Goal: Entertainment & Leisure: Consume media (video, audio)

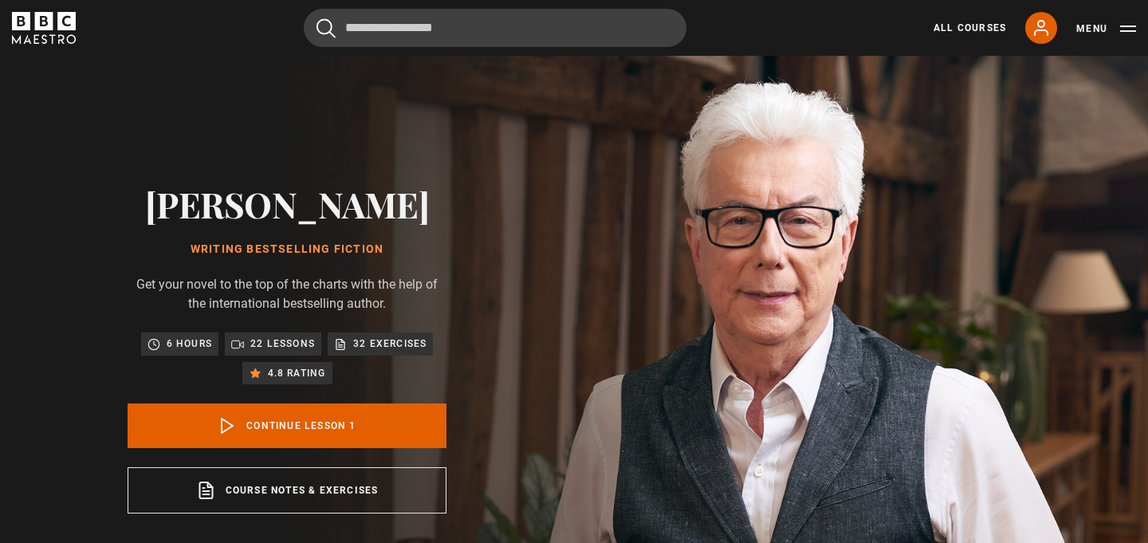
scroll to position [641, 0]
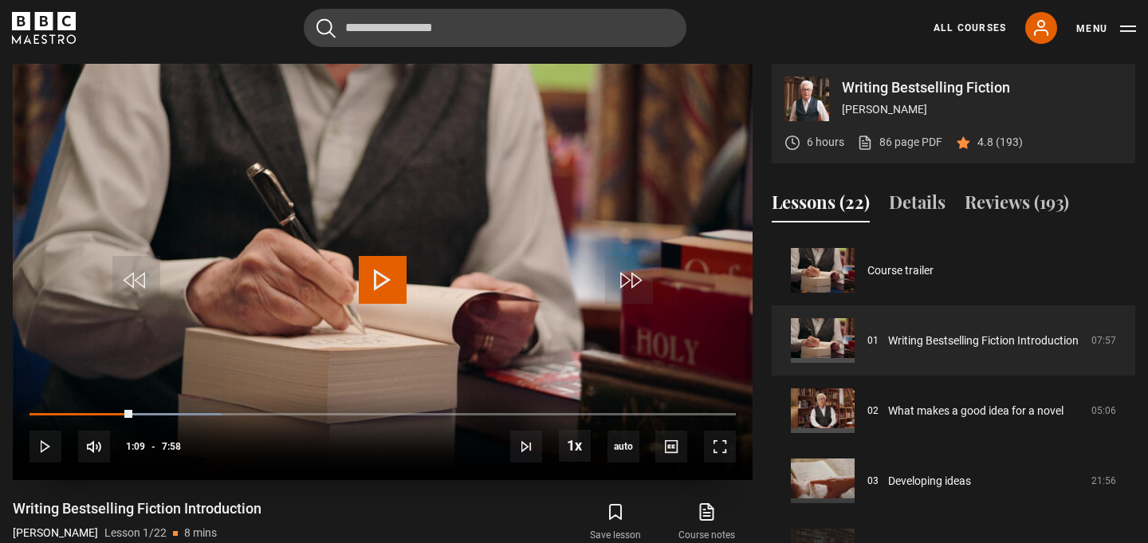
click at [389, 281] on span "Video Player" at bounding box center [383, 280] width 48 height 48
click at [721, 445] on span "Video Player" at bounding box center [720, 446] width 32 height 32
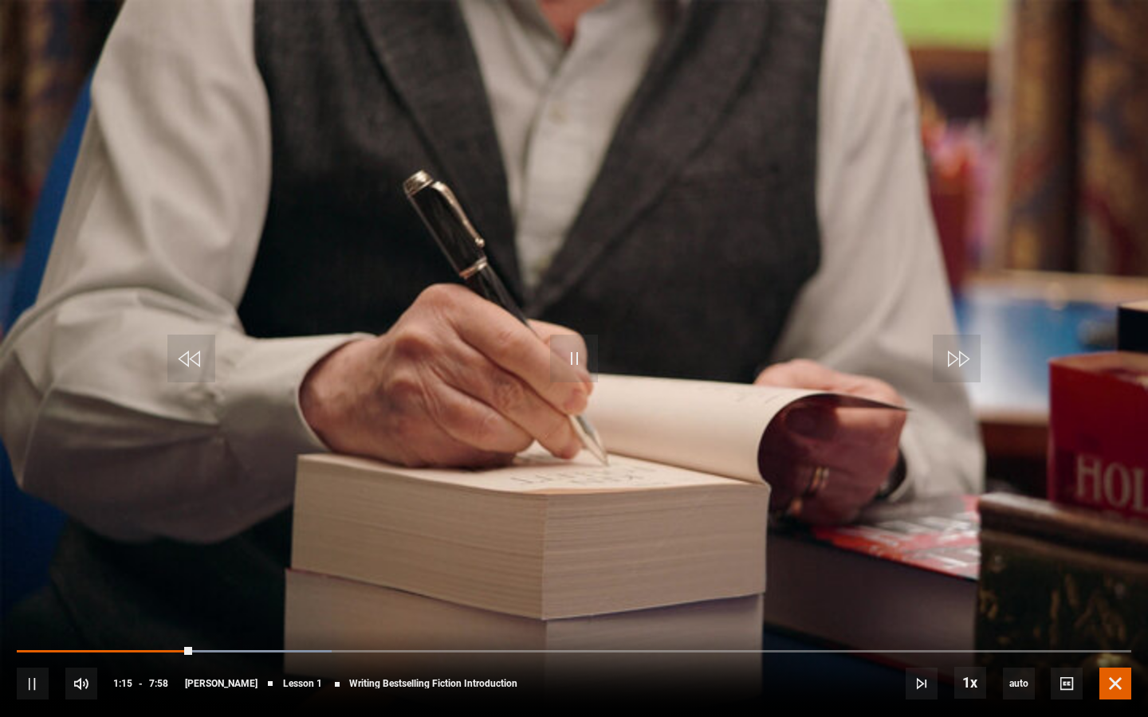
click at [1108, 542] on span "Video Player" at bounding box center [1115, 684] width 32 height 32
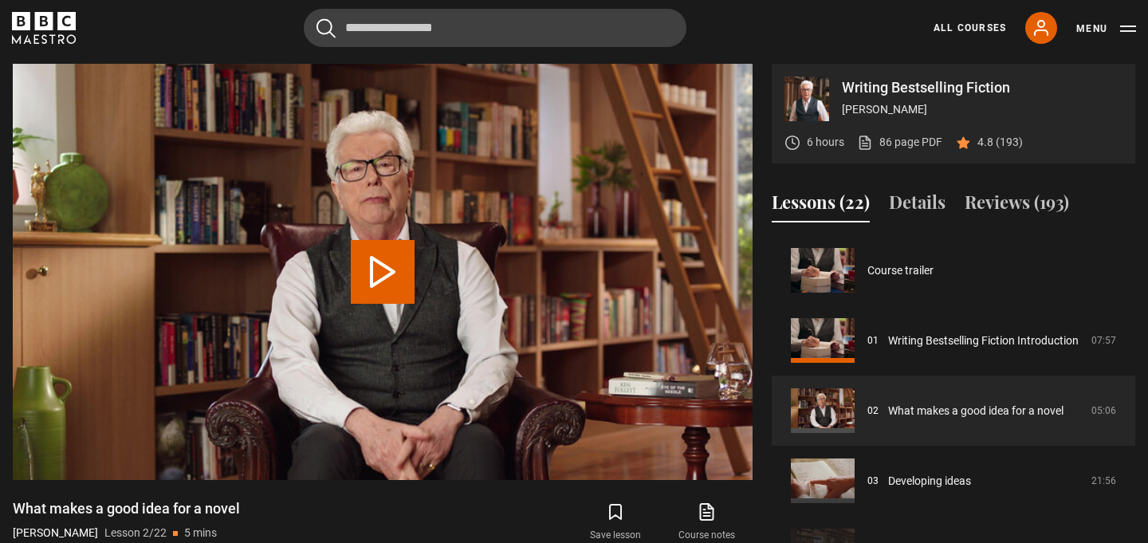
scroll to position [70, 0]
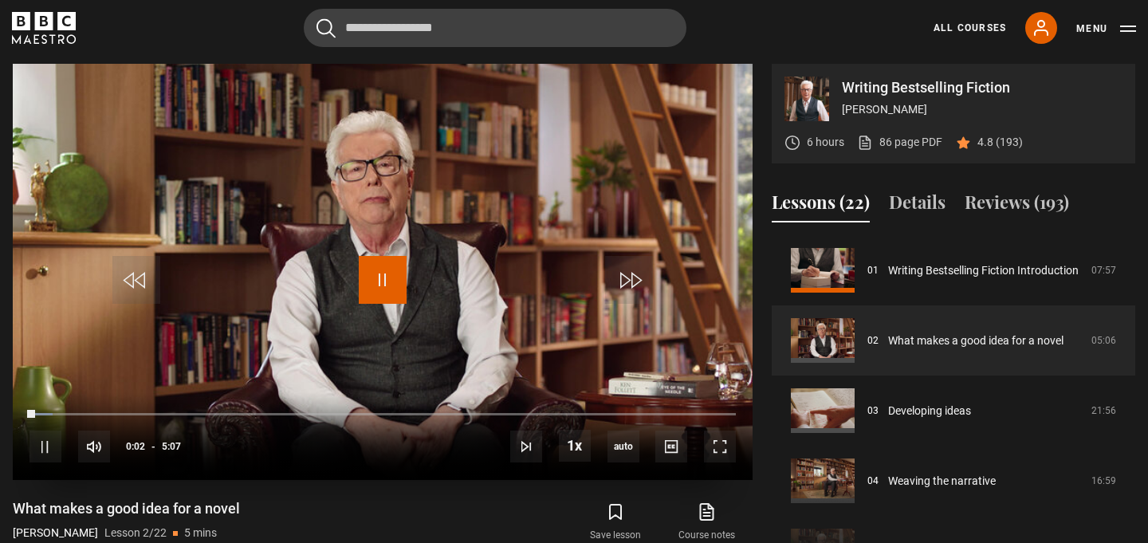
click at [388, 273] on span "Video Player" at bounding box center [383, 280] width 48 height 48
click at [371, 271] on span "Video Player" at bounding box center [383, 280] width 48 height 48
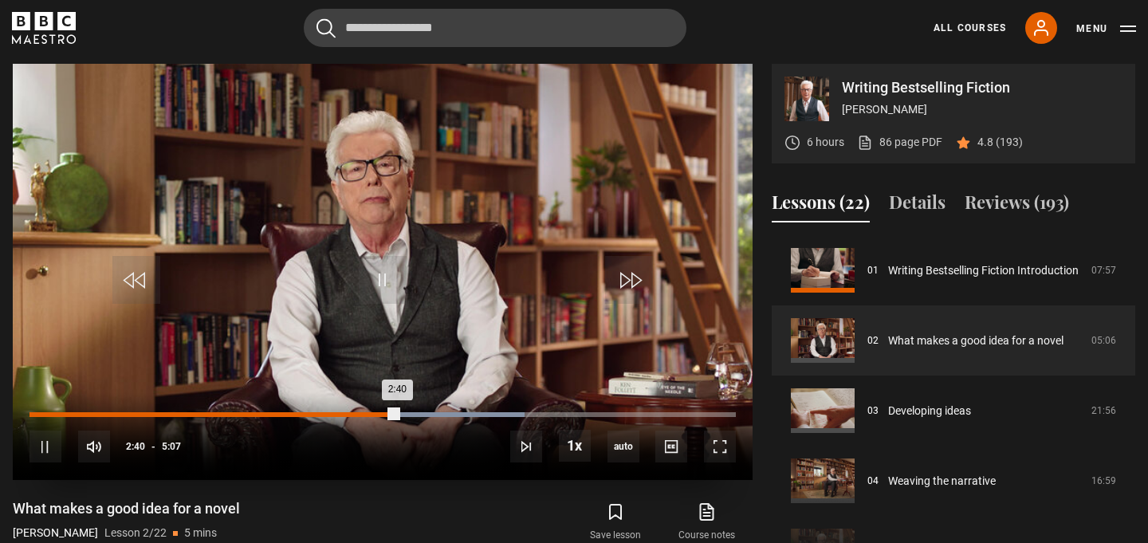
click at [331, 413] on div "Loaded : 70.03% 2:11 2:40" at bounding box center [382, 414] width 706 height 5
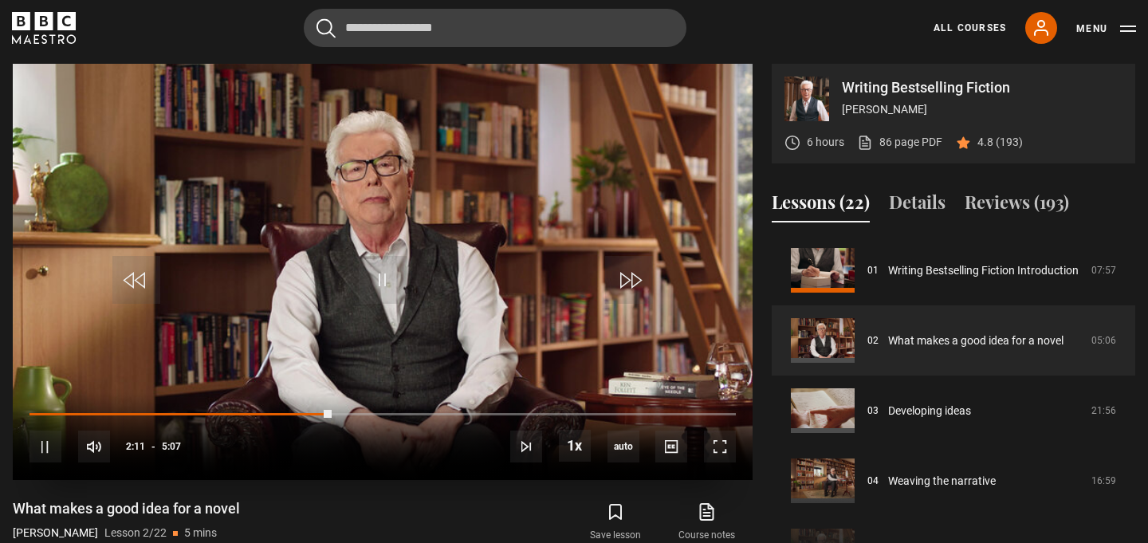
click at [435, 185] on video "Video Player" at bounding box center [383, 272] width 740 height 416
click at [382, 254] on video "Video Player" at bounding box center [383, 272] width 740 height 416
click at [301, 411] on div "10s Skip Back 10 seconds Pause 10s Skip Forward 10 seconds Loaded : 63.52% 1:57…" at bounding box center [383, 436] width 740 height 88
click at [301, 411] on div "10s Skip Back 10 seconds Pause 10s Skip Forward 10 seconds Loaded : 65.15% 1:57…" at bounding box center [383, 436] width 740 height 88
drag, startPoint x: 338, startPoint y: 409, endPoint x: 303, endPoint y: 409, distance: 35.1
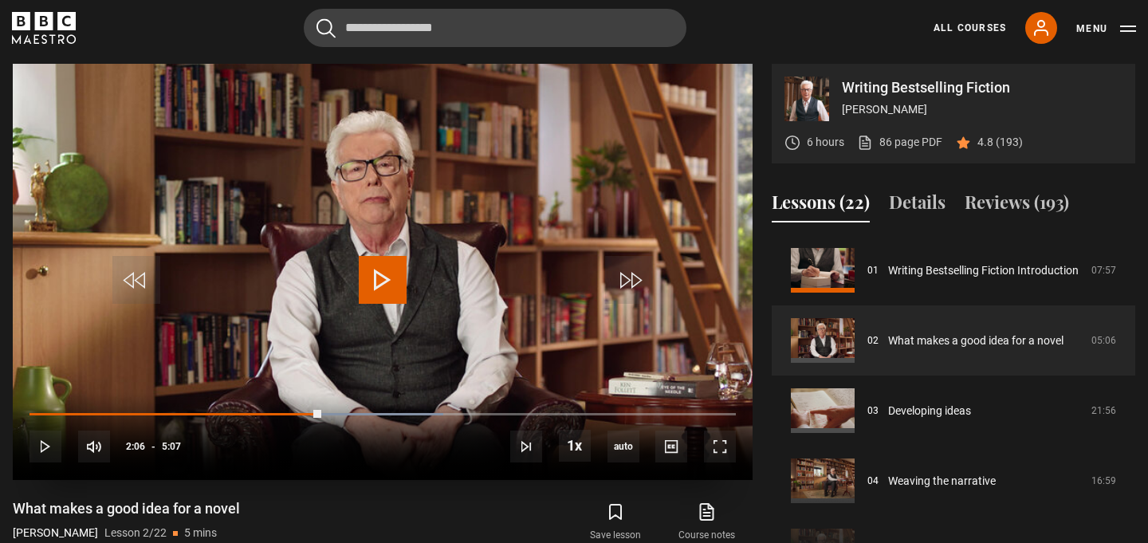
click at [303, 409] on div "10s Skip Back 10 seconds Play 10s Skip Forward 10 seconds Loaded : 58.63% 2:11 …" at bounding box center [383, 436] width 740 height 88
click at [262, 411] on div "10s Skip Back 10 seconds Pause 10s Skip Forward 10 seconds Loaded : 61.89% 1:59…" at bounding box center [383, 436] width 740 height 88
drag, startPoint x: 320, startPoint y: 411, endPoint x: 230, endPoint y: 415, distance: 91.0
click at [230, 415] on div "1:26" at bounding box center [129, 414] width 200 height 5
click at [1035, 32] on icon at bounding box center [1041, 28] width 13 height 14
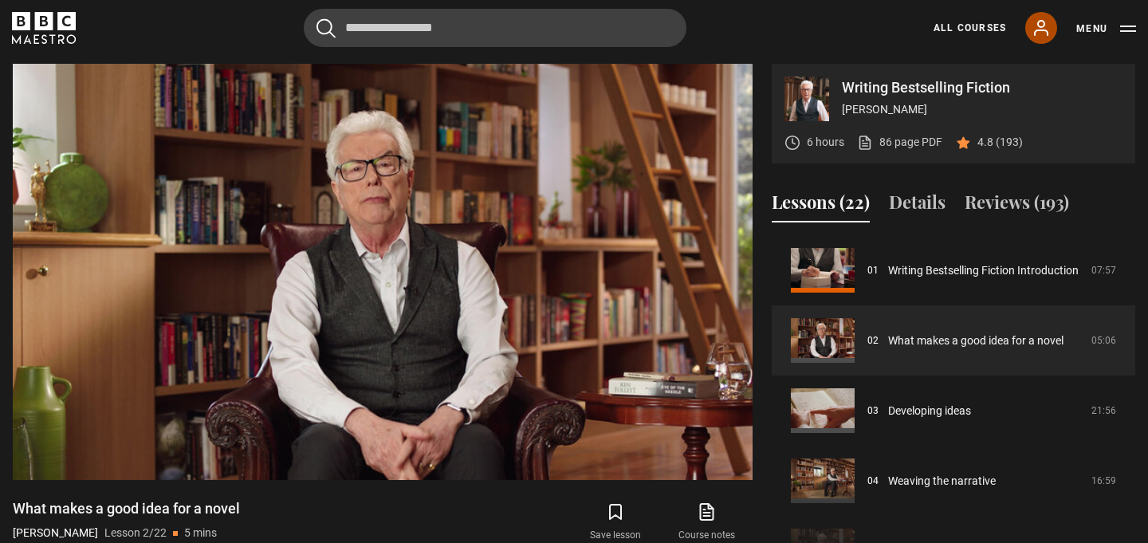
click at [1039, 28] on icon at bounding box center [1040, 27] width 19 height 19
click at [1126, 30] on button "Menu" at bounding box center [1106, 29] width 60 height 16
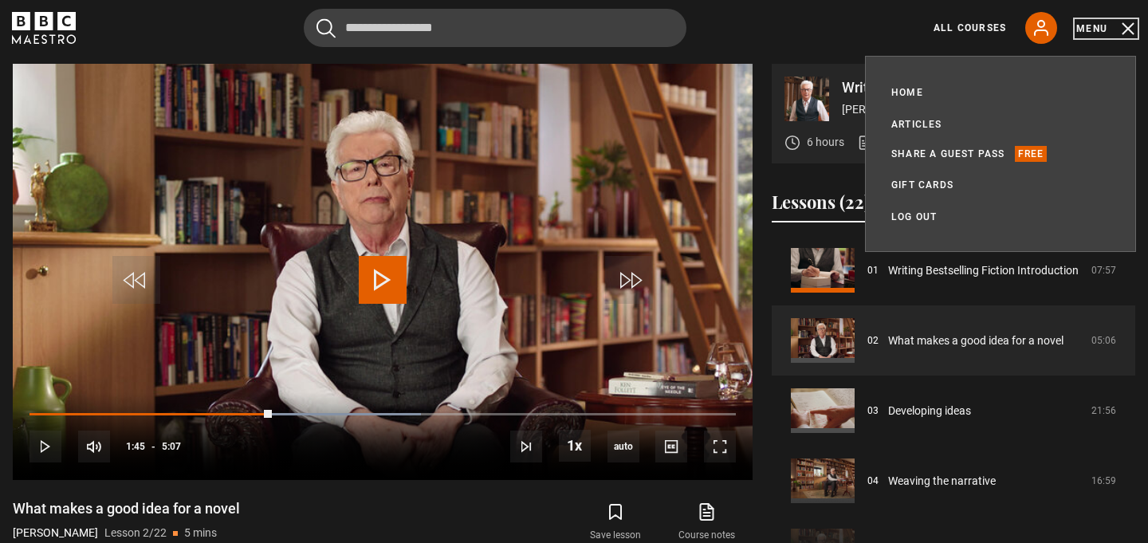
click at [1134, 28] on button "Menu" at bounding box center [1106, 29] width 60 height 16
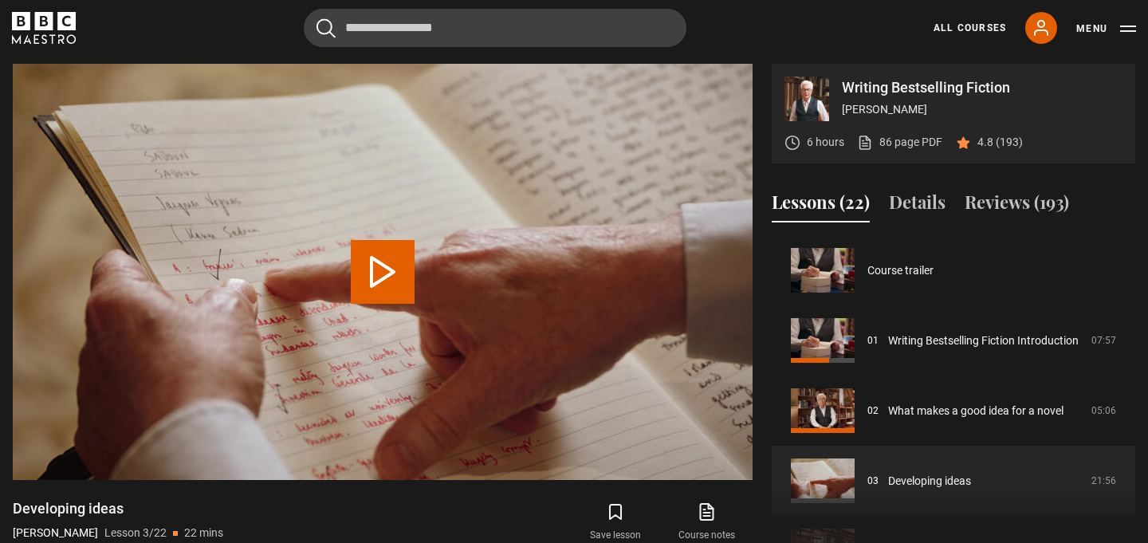
scroll to position [140, 0]
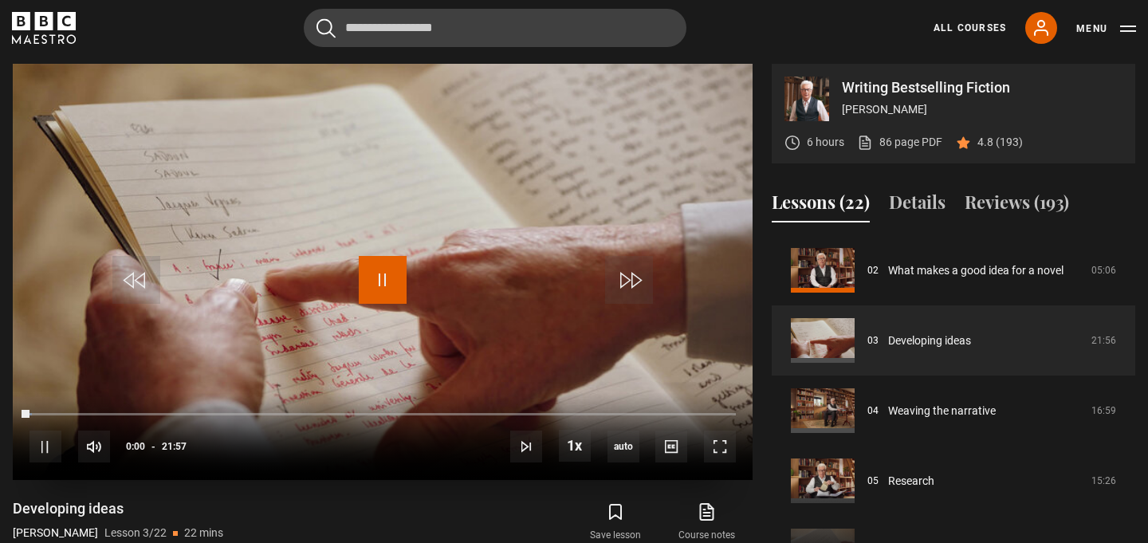
click at [378, 273] on span "Video Player" at bounding box center [383, 280] width 48 height 48
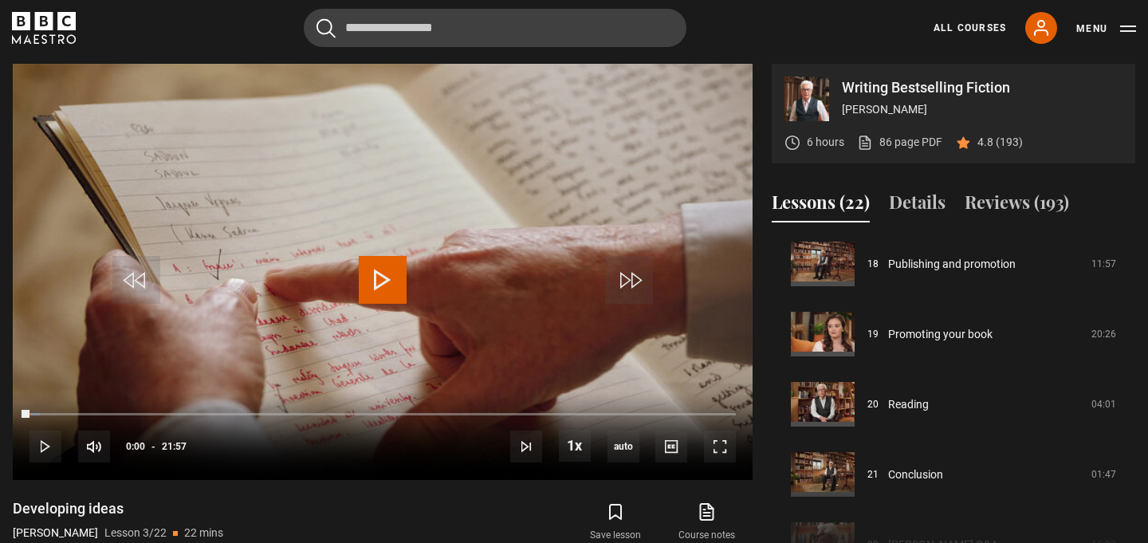
scroll to position [0, 0]
